Goal: Task Accomplishment & Management: Manage account settings

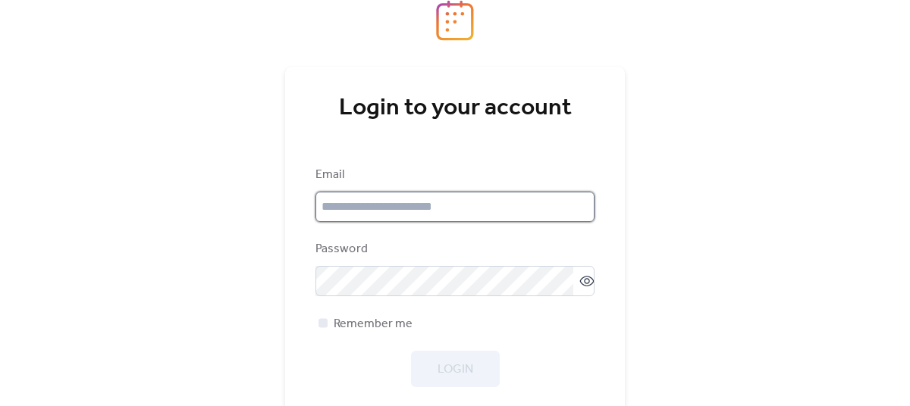
click at [388, 211] on input "email" at bounding box center [454, 207] width 279 height 30
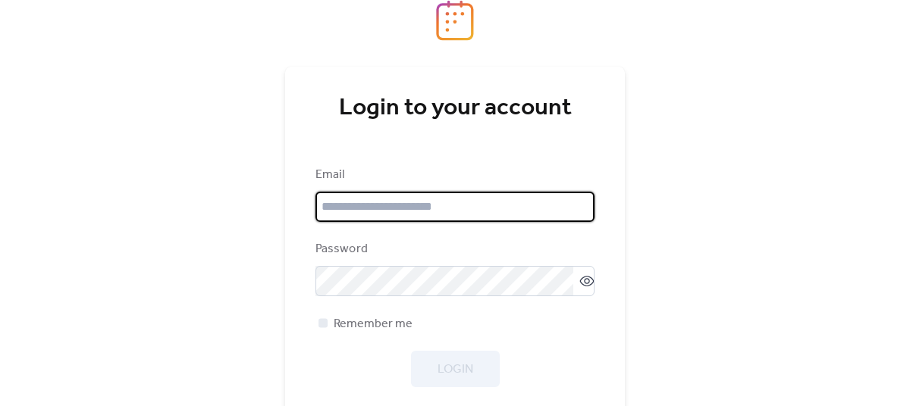
type input "**********"
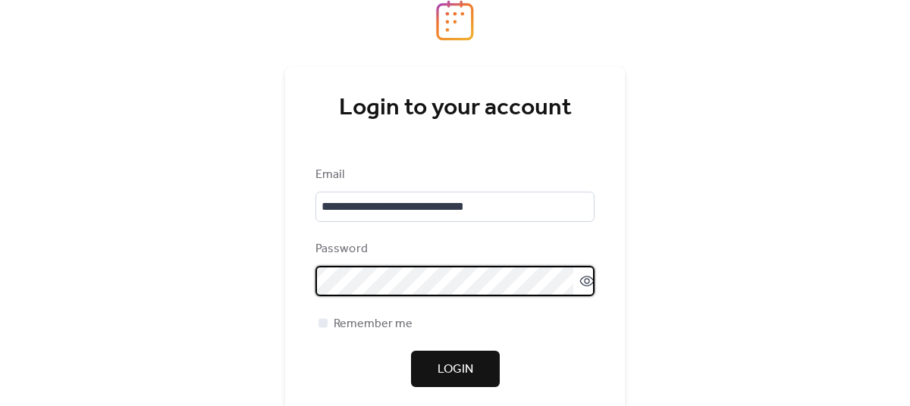
click at [579, 280] on icon at bounding box center [586, 281] width 15 height 15
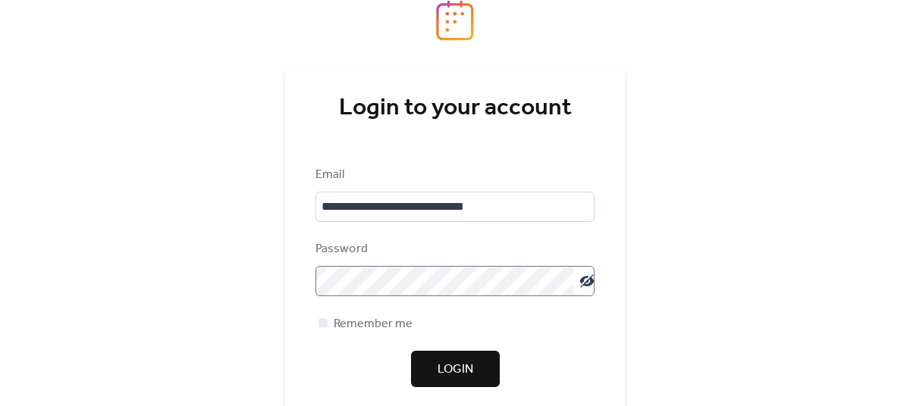
click at [465, 376] on span "Login" at bounding box center [455, 370] width 36 height 18
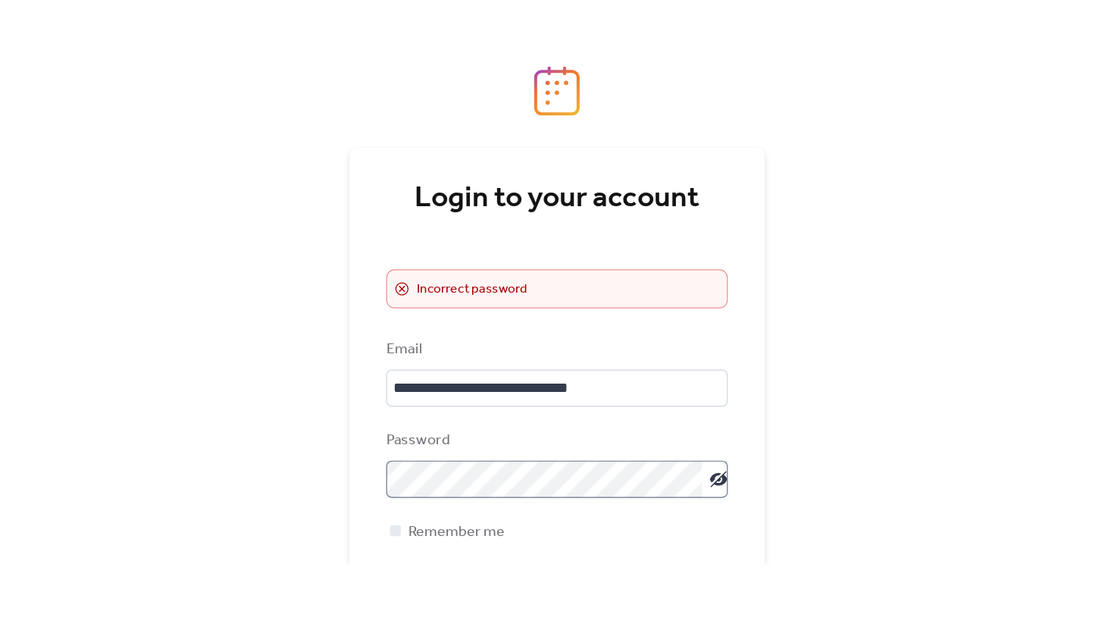
scroll to position [2, 0]
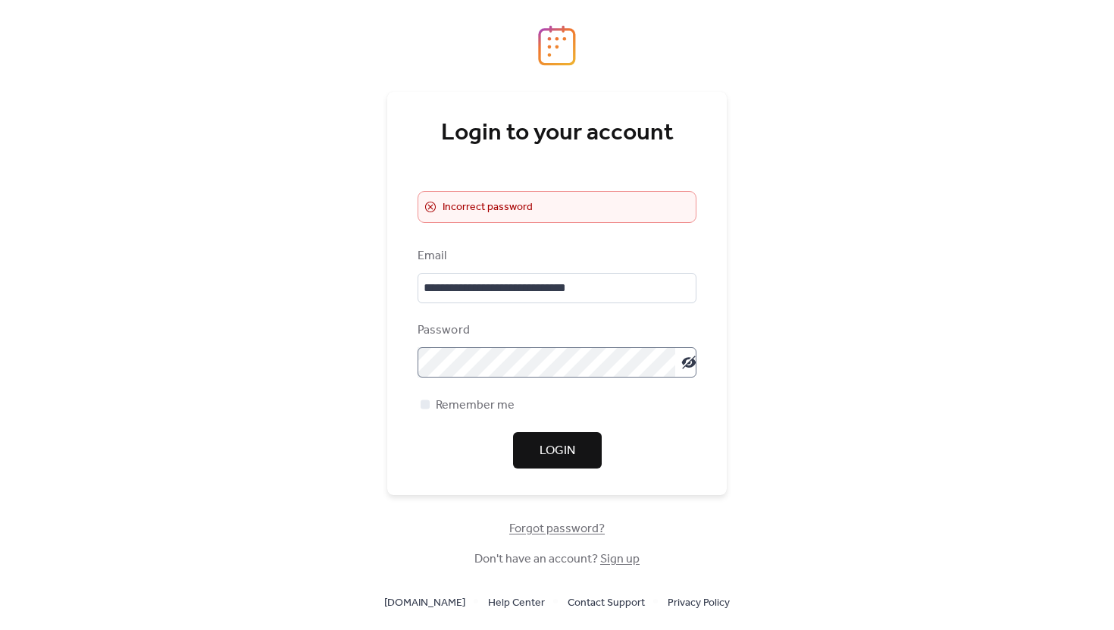
click at [545, 406] on span "Forgot password?" at bounding box center [557, 529] width 96 height 18
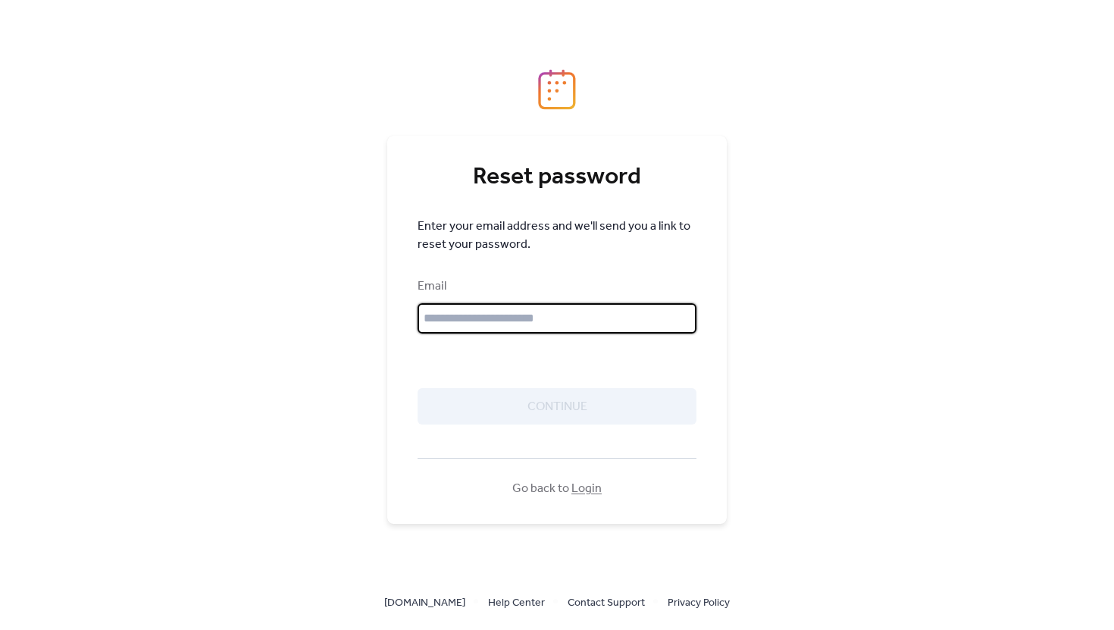
click at [475, 309] on input "text" at bounding box center [557, 318] width 279 height 30
type input "**********"
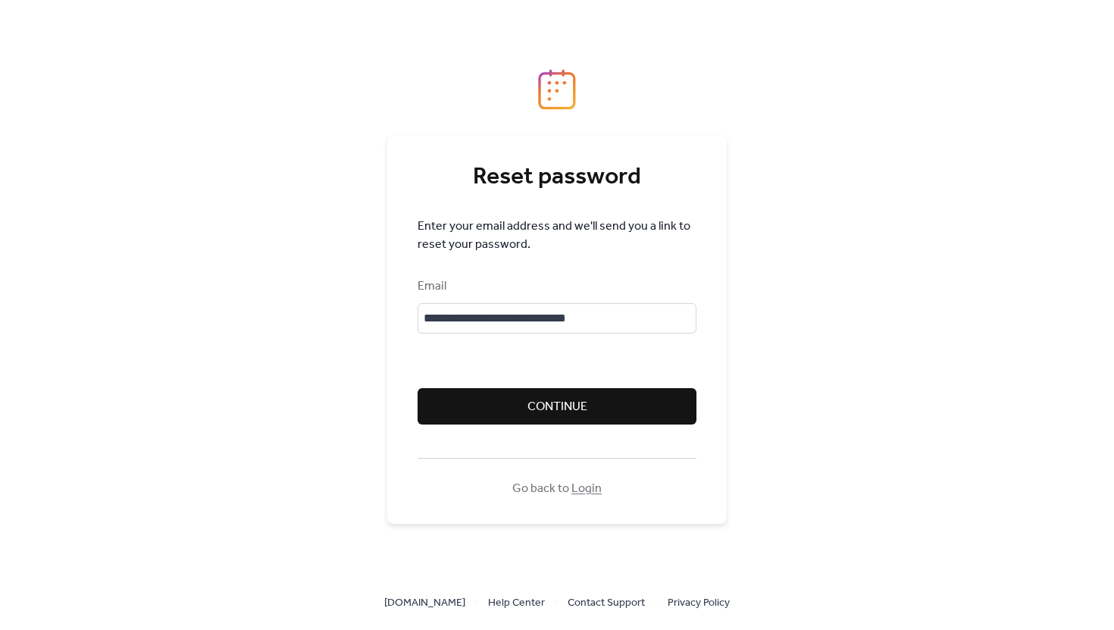
click at [547, 406] on span "Continue" at bounding box center [558, 407] width 60 height 18
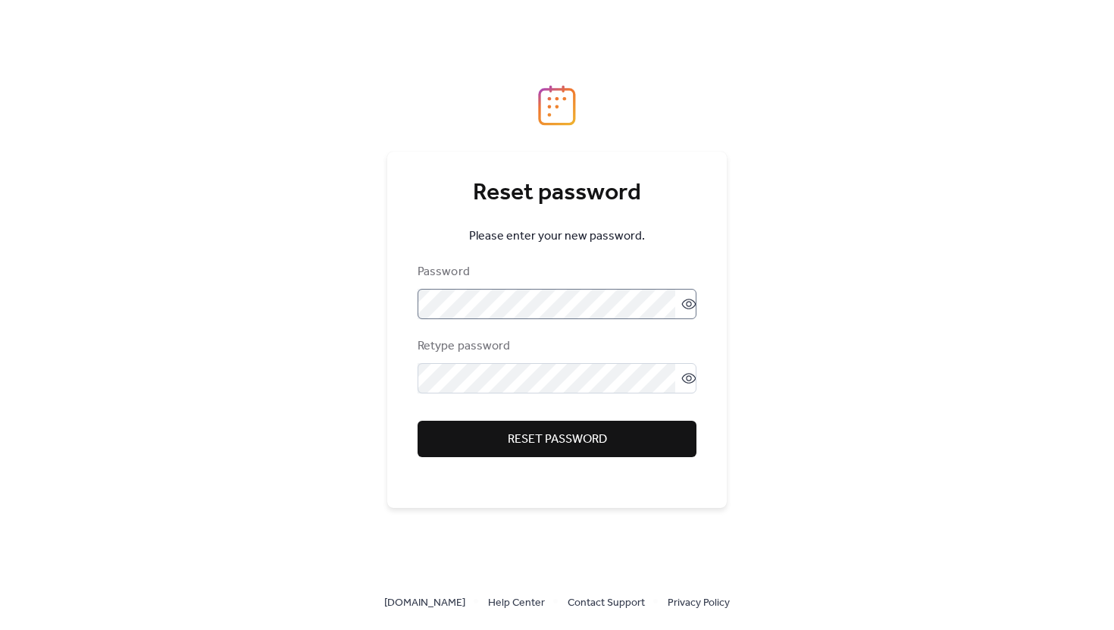
click at [683, 305] on icon at bounding box center [689, 303] width 15 height 15
click at [554, 437] on span "Reset password" at bounding box center [557, 440] width 99 height 18
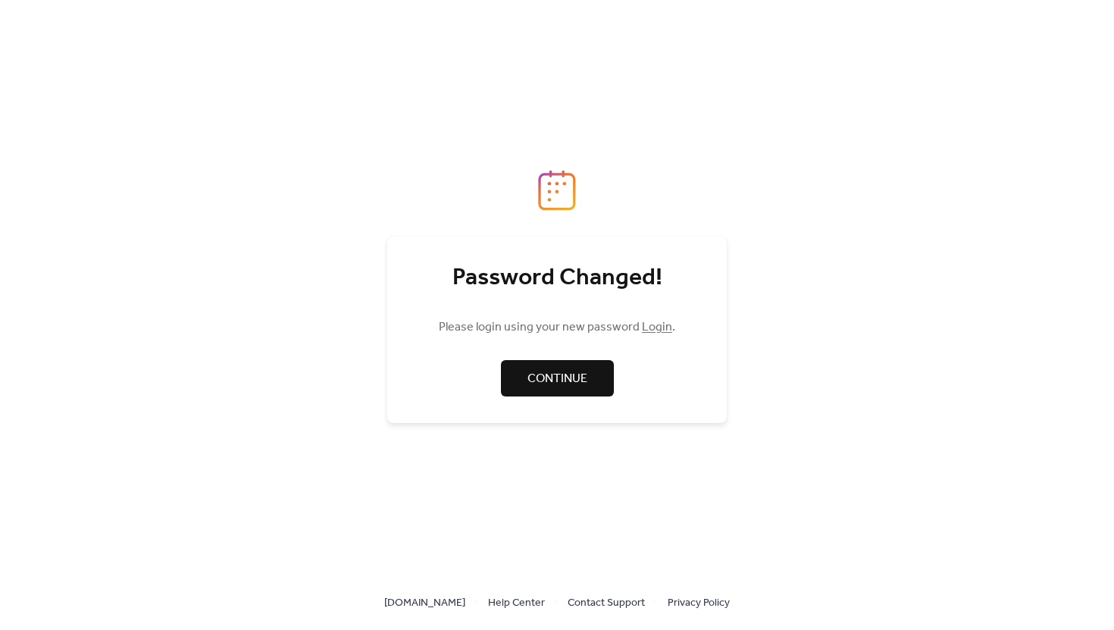
click at [652, 331] on link "Login" at bounding box center [657, 327] width 30 height 24
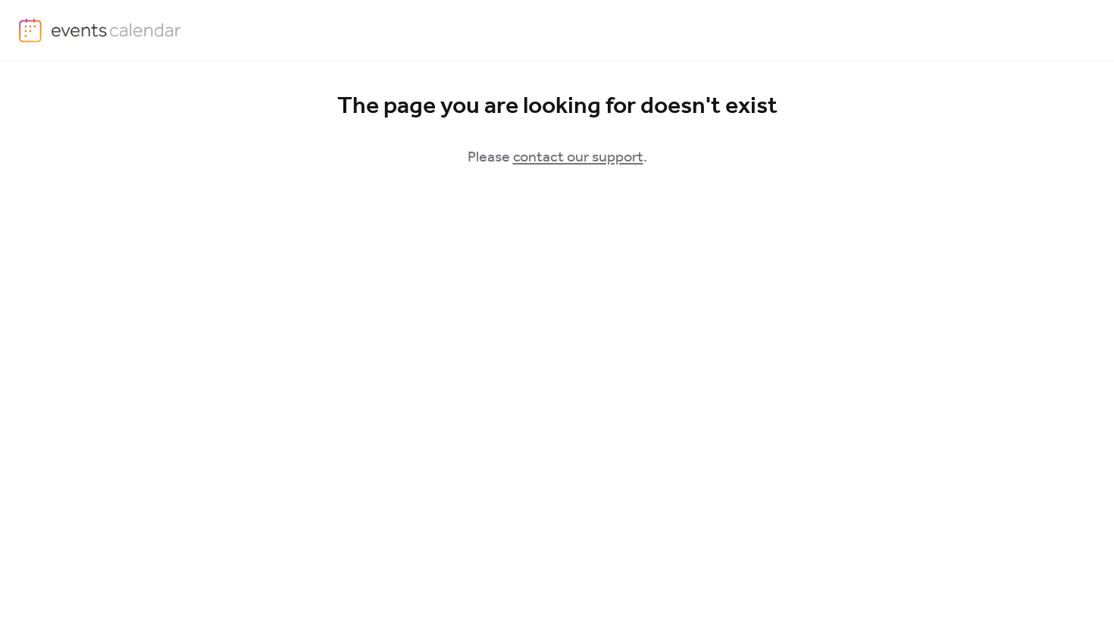
click at [551, 158] on link "contact our support" at bounding box center [578, 157] width 130 height 29
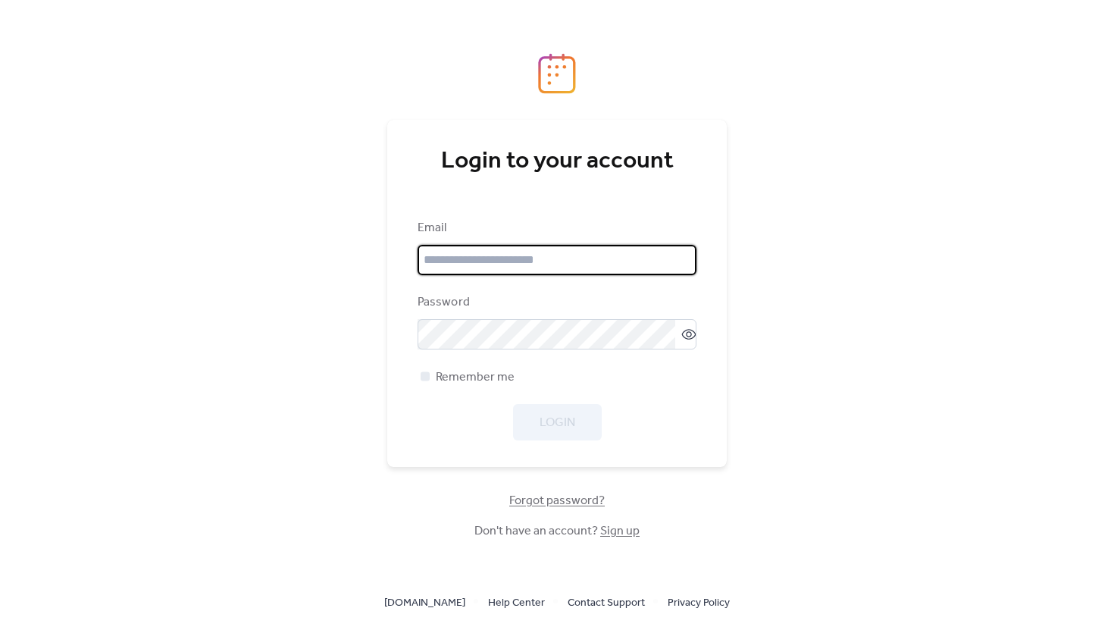
click at [464, 262] on input "email" at bounding box center [557, 260] width 279 height 30
type input "**********"
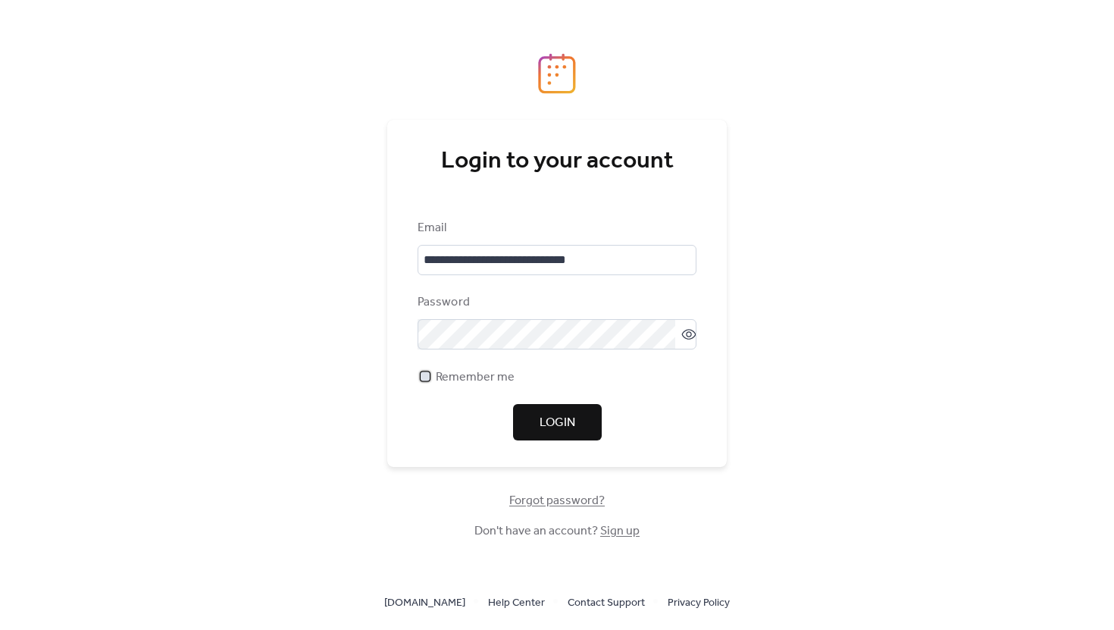
click at [423, 379] on div at bounding box center [425, 375] width 9 height 9
click at [557, 415] on span "Login" at bounding box center [558, 423] width 36 height 18
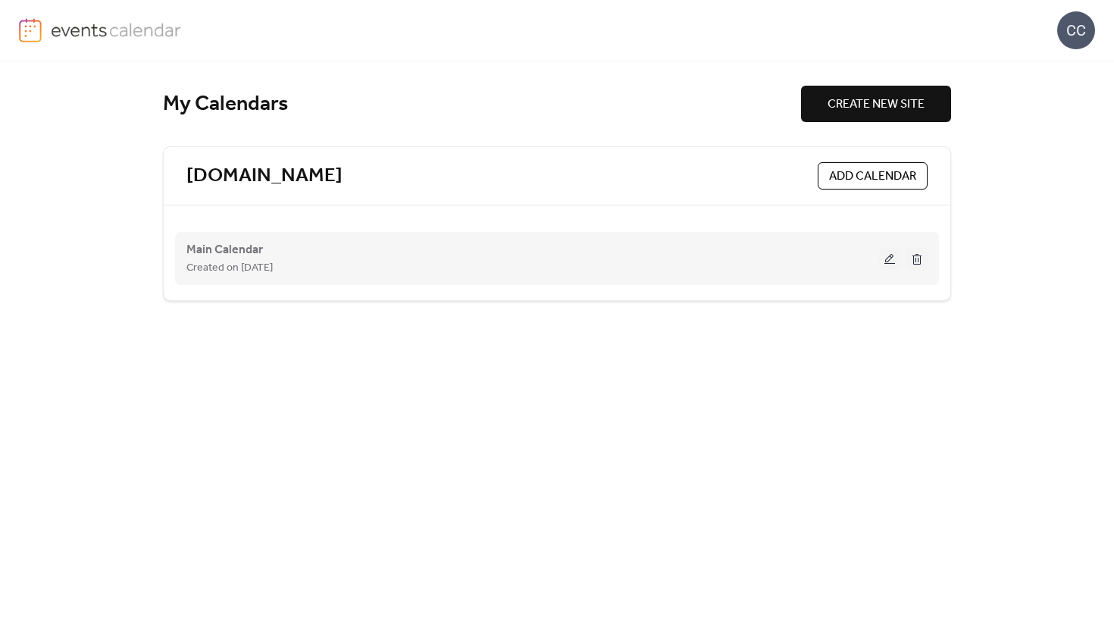
click at [892, 260] on button at bounding box center [889, 258] width 21 height 23
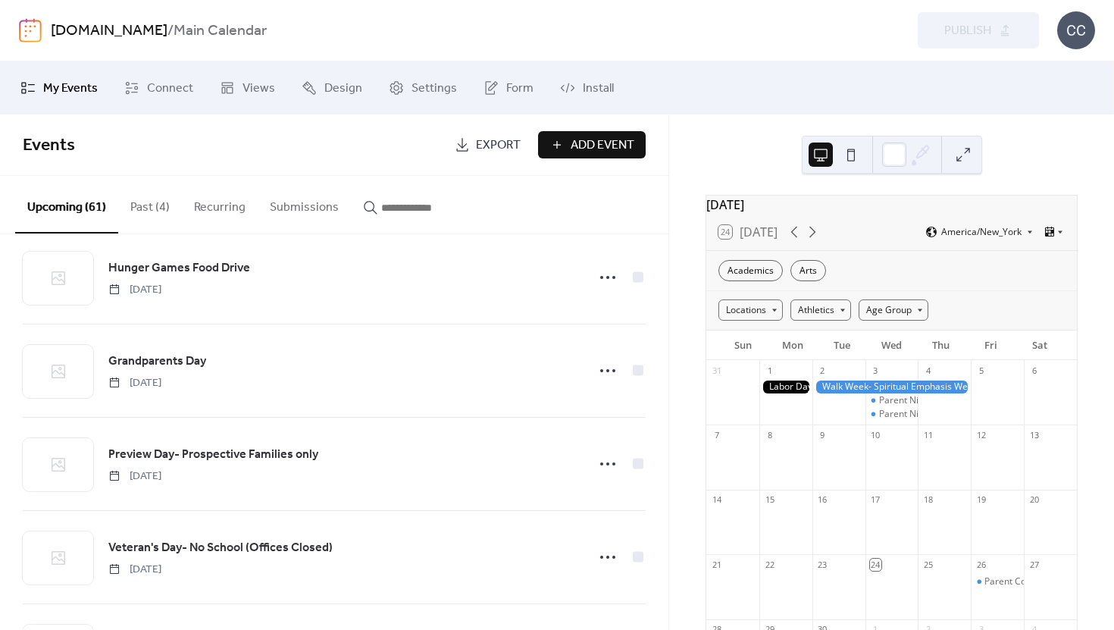
scroll to position [960, 0]
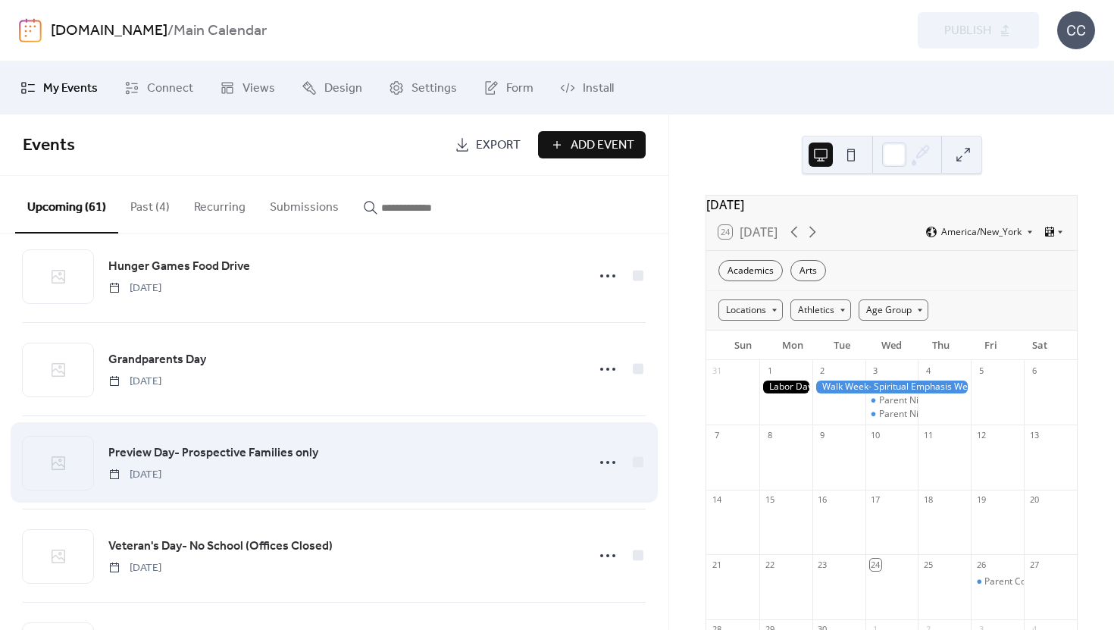
click at [433, 464] on div "Preview Day- Prospective Families only [DATE]" at bounding box center [342, 463] width 469 height 39
click at [613, 464] on circle at bounding box center [614, 462] width 3 height 3
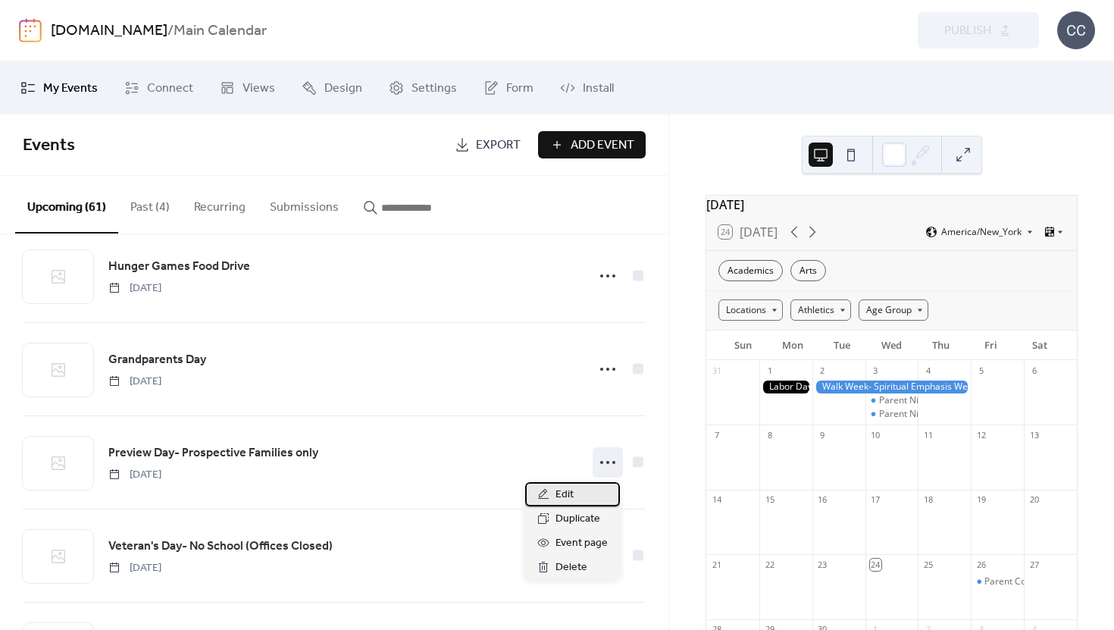
click at [575, 497] on div "Edit" at bounding box center [572, 494] width 95 height 24
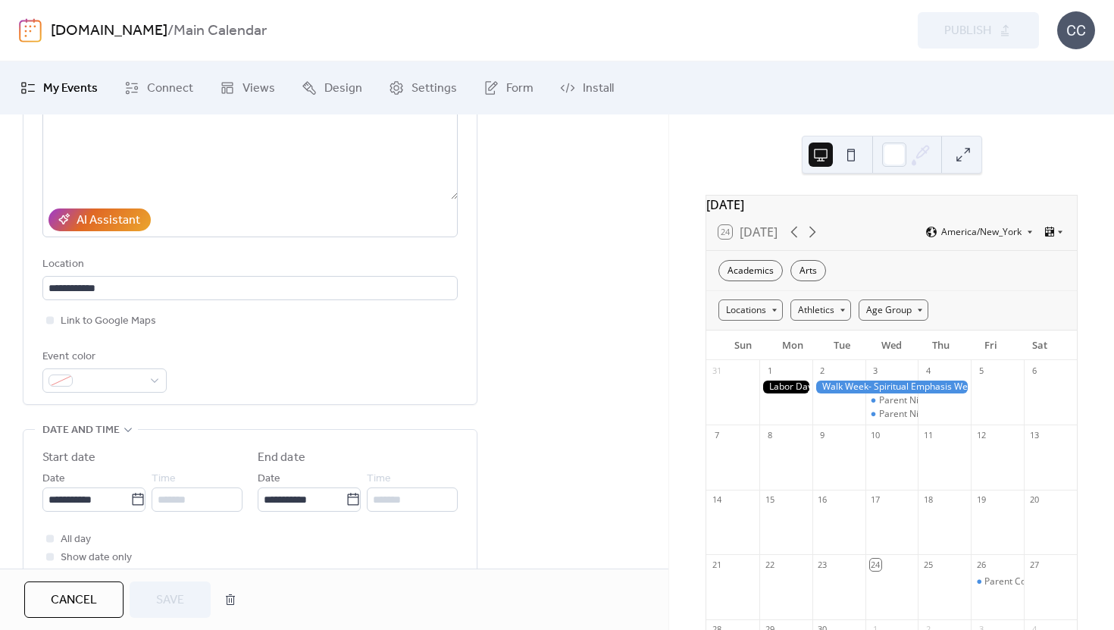
scroll to position [220, 0]
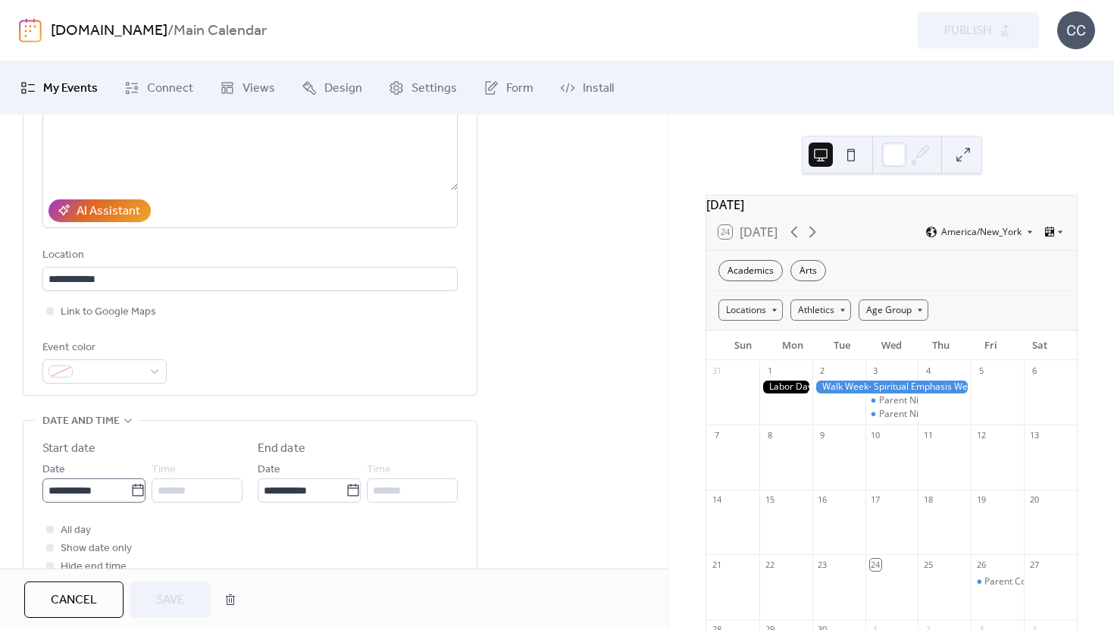
click at [134, 494] on icon at bounding box center [137, 490] width 15 height 15
click at [130, 494] on input "**********" at bounding box center [86, 490] width 88 height 24
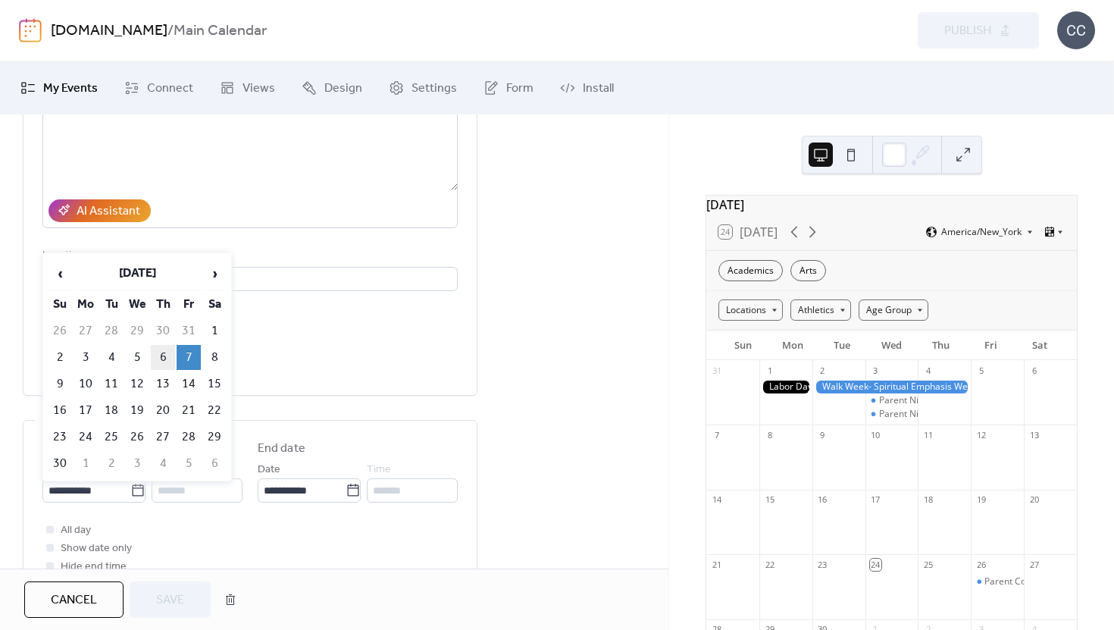
click at [167, 359] on td "6" at bounding box center [163, 357] width 24 height 25
type input "**********"
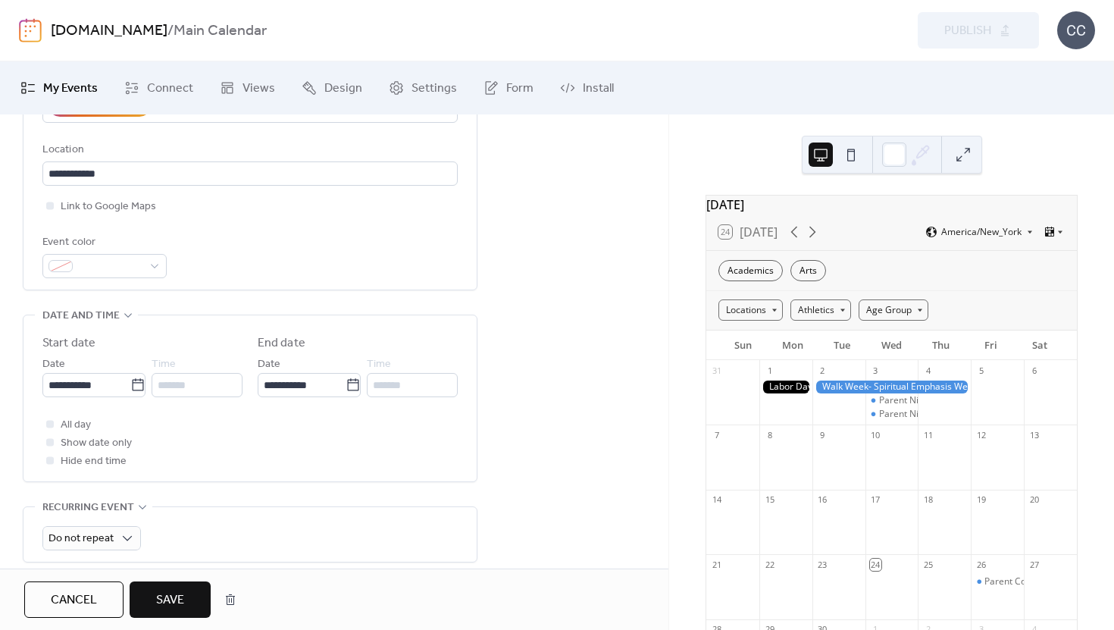
scroll to position [326, 0]
click at [172, 600] on span "Save" at bounding box center [170, 600] width 28 height 18
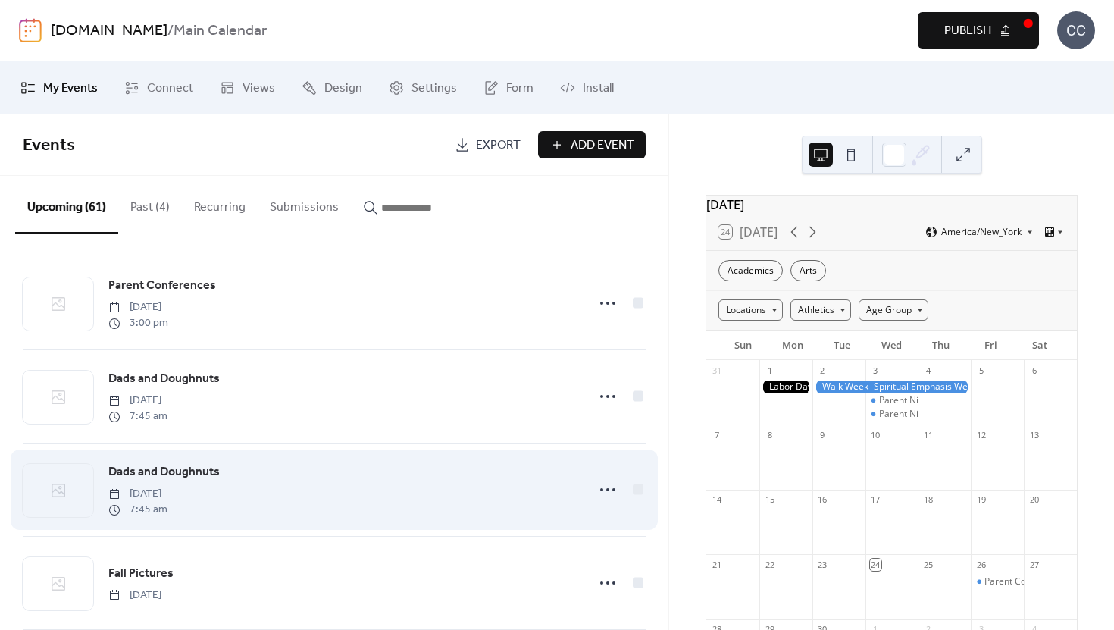
click at [378, 481] on div "Dads and Doughnuts [DATE] 7:45 am" at bounding box center [342, 489] width 469 height 55
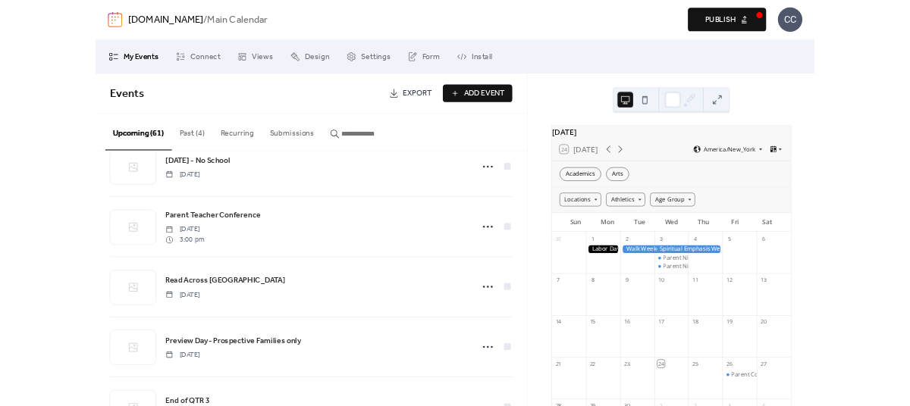
scroll to position [2845, 0]
